Goal: Transaction & Acquisition: Purchase product/service

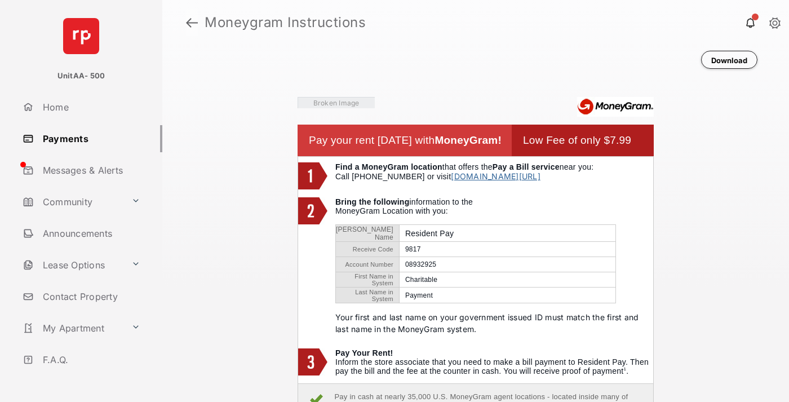
click at [192, 23] on link at bounding box center [192, 22] width 12 height 27
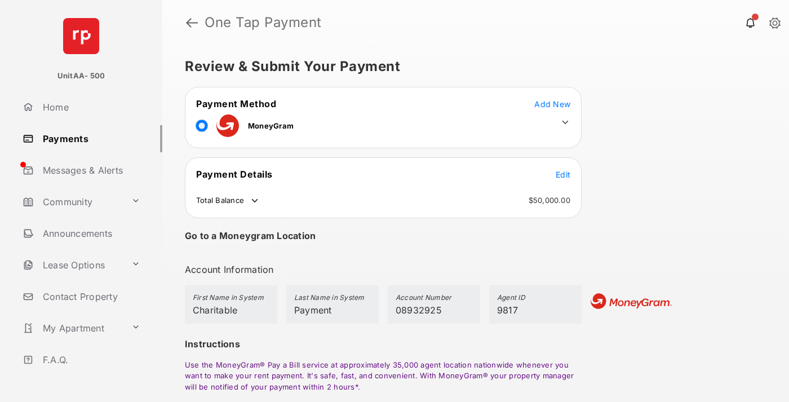
click at [563, 174] on span "Edit" at bounding box center [563, 175] width 15 height 10
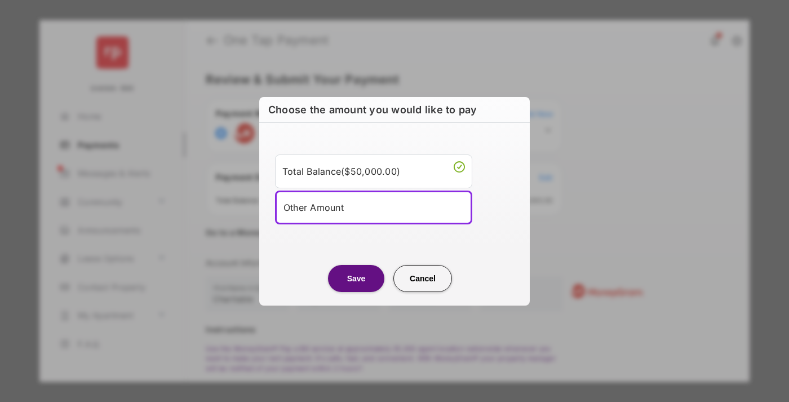
click at [374, 207] on div "Other Amount" at bounding box center [374, 207] width 180 height 17
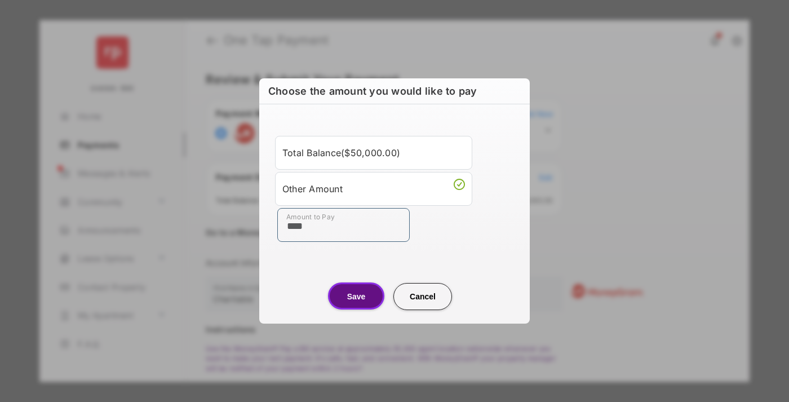
type input "****"
click at [356, 296] on button "Save" at bounding box center [356, 295] width 56 height 27
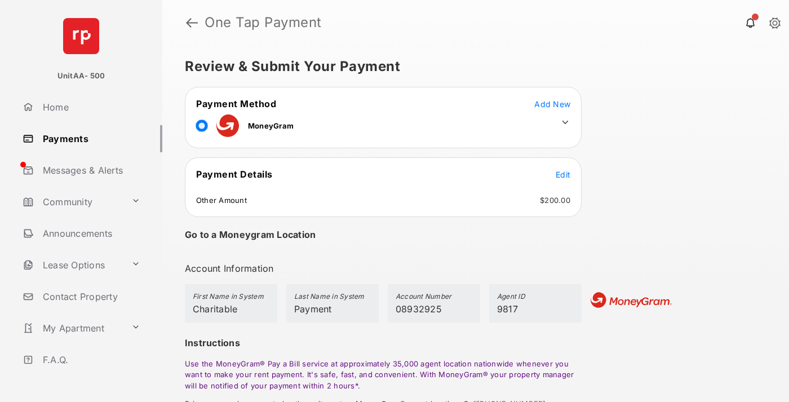
click at [565, 122] on icon at bounding box center [565, 122] width 10 height 10
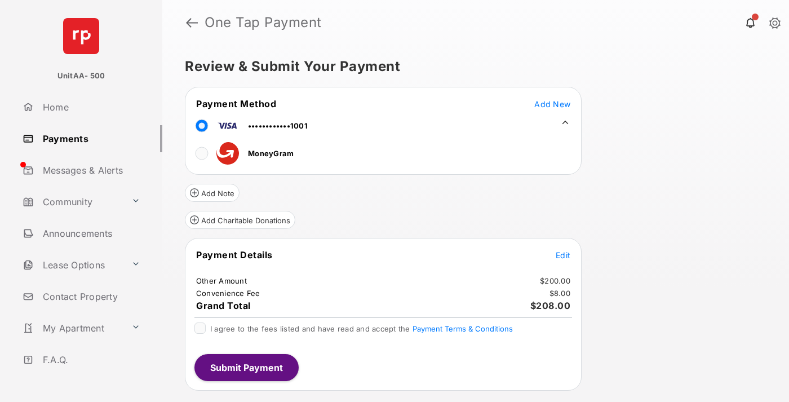
click at [240, 220] on button "Add Charitable Donations" at bounding box center [240, 220] width 110 height 18
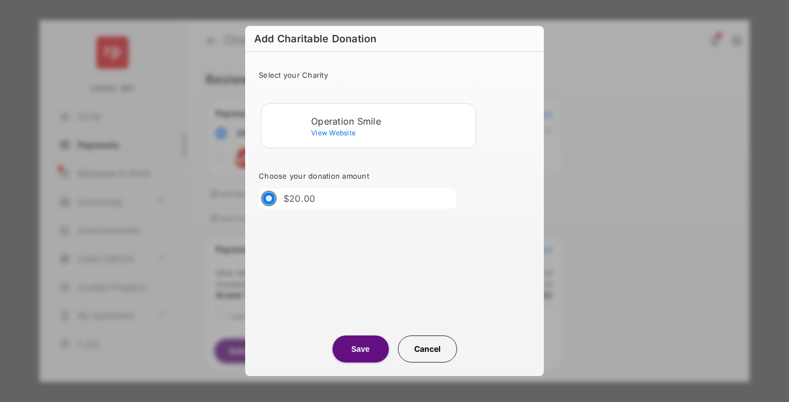
click at [391, 121] on div "Operation Smile" at bounding box center [391, 121] width 160 height 10
click at [360, 349] on button "Save" at bounding box center [361, 348] width 56 height 27
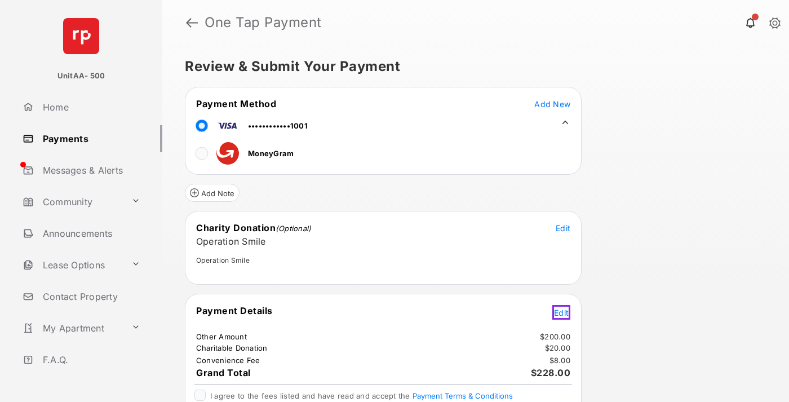
click at [563, 311] on span "Edit" at bounding box center [561, 313] width 15 height 10
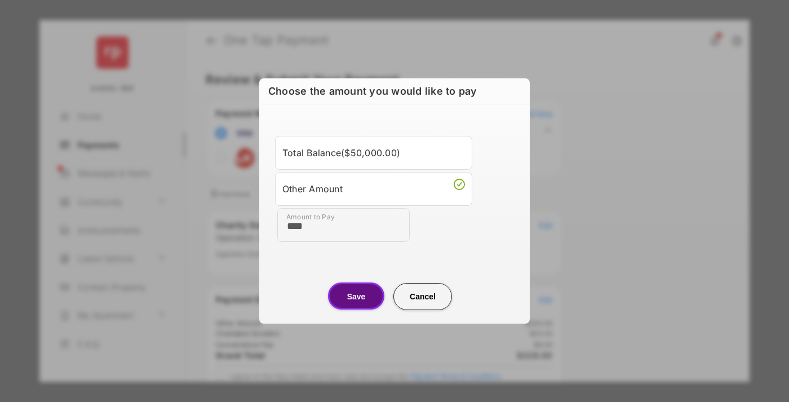
click at [356, 296] on button "Save" at bounding box center [356, 295] width 56 height 27
